Goal: Find contact information: Find contact information

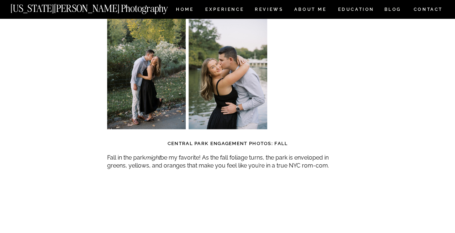
scroll to position [1724, 0]
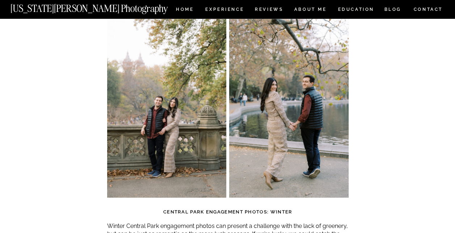
click at [418, 10] on nav "CONTACT" at bounding box center [428, 9] width 30 height 8
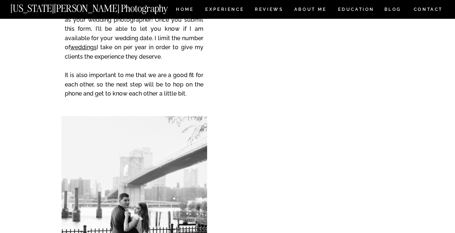
scroll to position [152, 0]
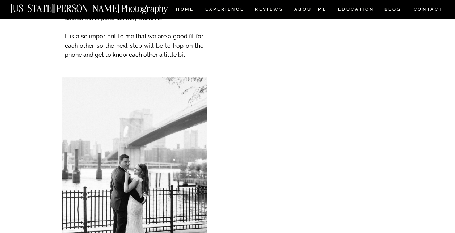
click at [430, 122] on div "CONTACT BLOG REVIEWS ABOUT ME Experience EDUCATION HOME Georgia Sheridan Photog…" at bounding box center [227, 194] width 455 height 693
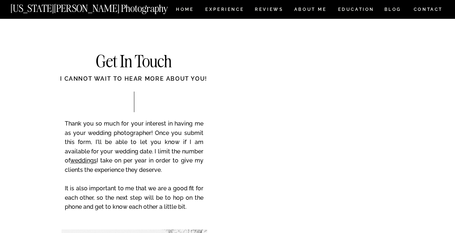
scroll to position [157, 0]
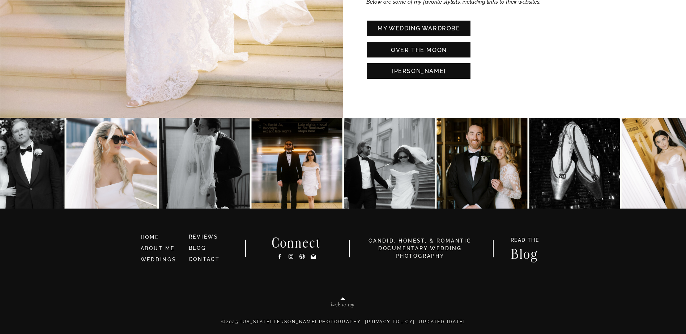
scroll to position [1700, 0]
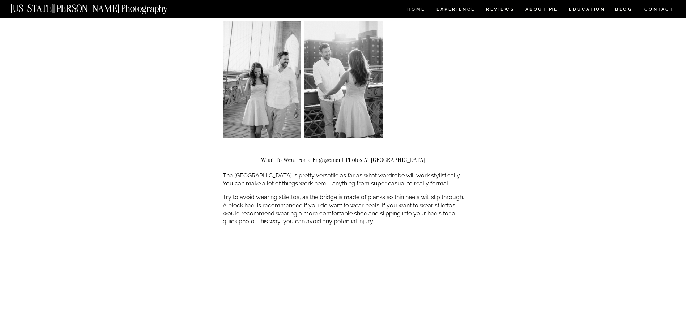
scroll to position [1411, 0]
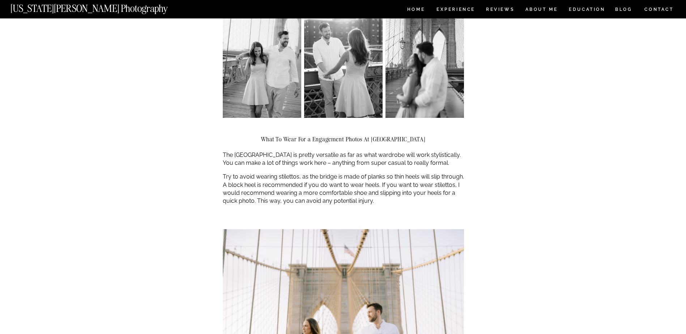
click at [651, 7] on nav "CONTACT" at bounding box center [659, 9] width 30 height 8
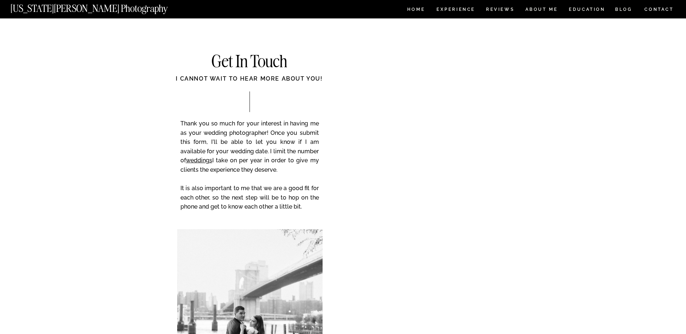
drag, startPoint x: 321, startPoint y: 181, endPoint x: 326, endPoint y: 178, distance: 5.7
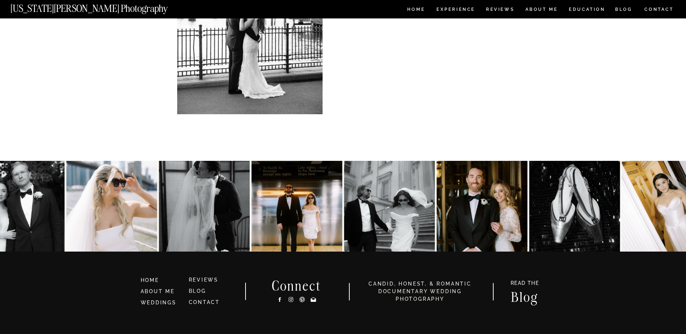
scroll to position [157, 0]
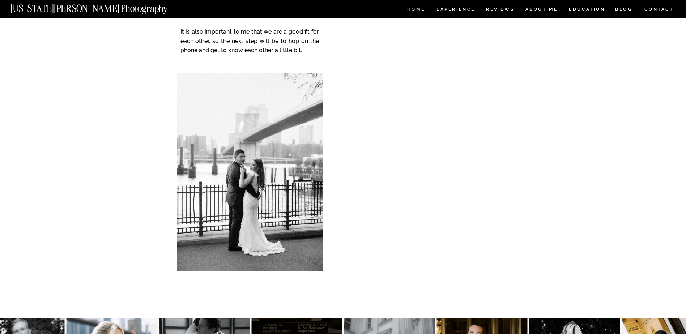
click at [581, 121] on div "CONTACT BLOG REVIEWS ABOUT ME Experience EDUCATION HOME [US_STATE][PERSON_NAME]…" at bounding box center [343, 189] width 686 height 693
